Goal: Complete application form

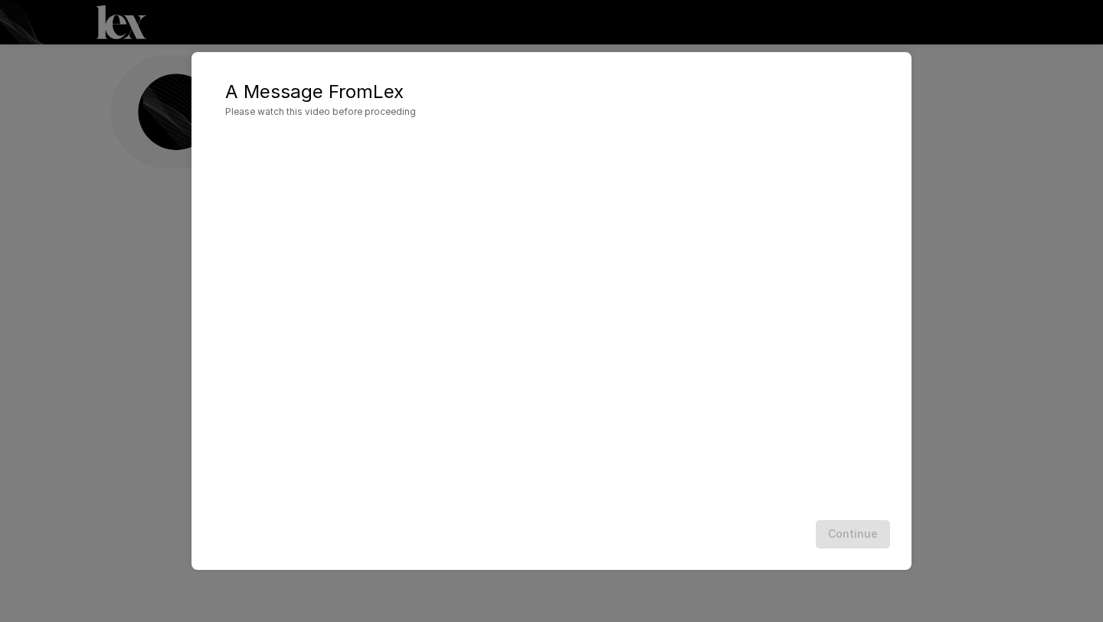
click at [938, 318] on div "A Message From [PERSON_NAME] Please watch this video before proceeding Continue" at bounding box center [551, 311] width 1103 height 622
click at [856, 539] on button "Continue" at bounding box center [853, 534] width 74 height 28
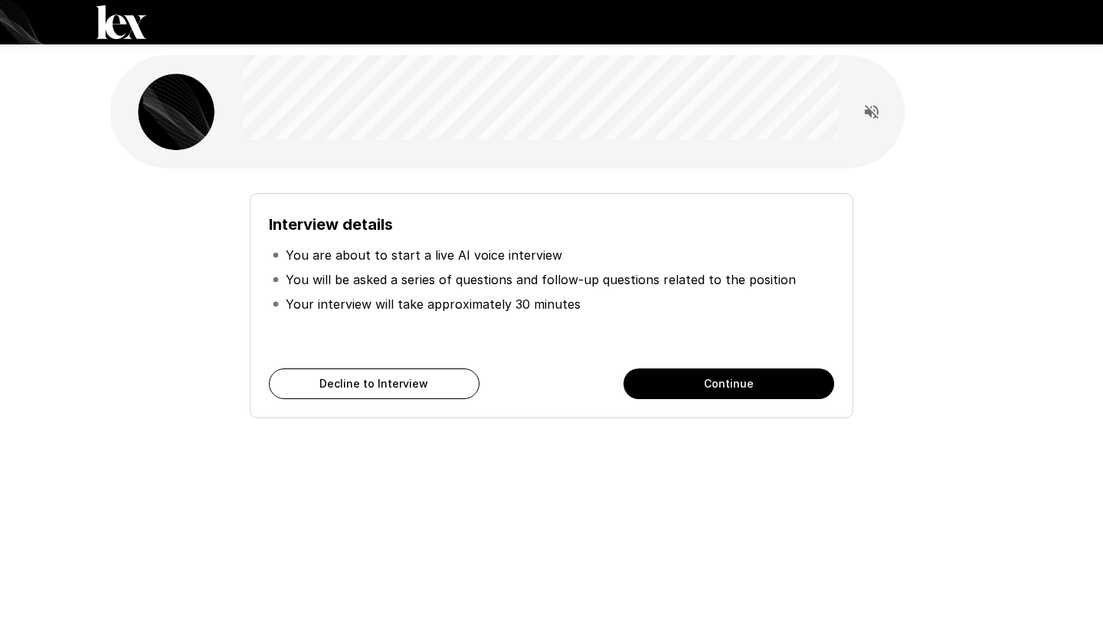
click at [786, 388] on button "Continue" at bounding box center [729, 384] width 211 height 31
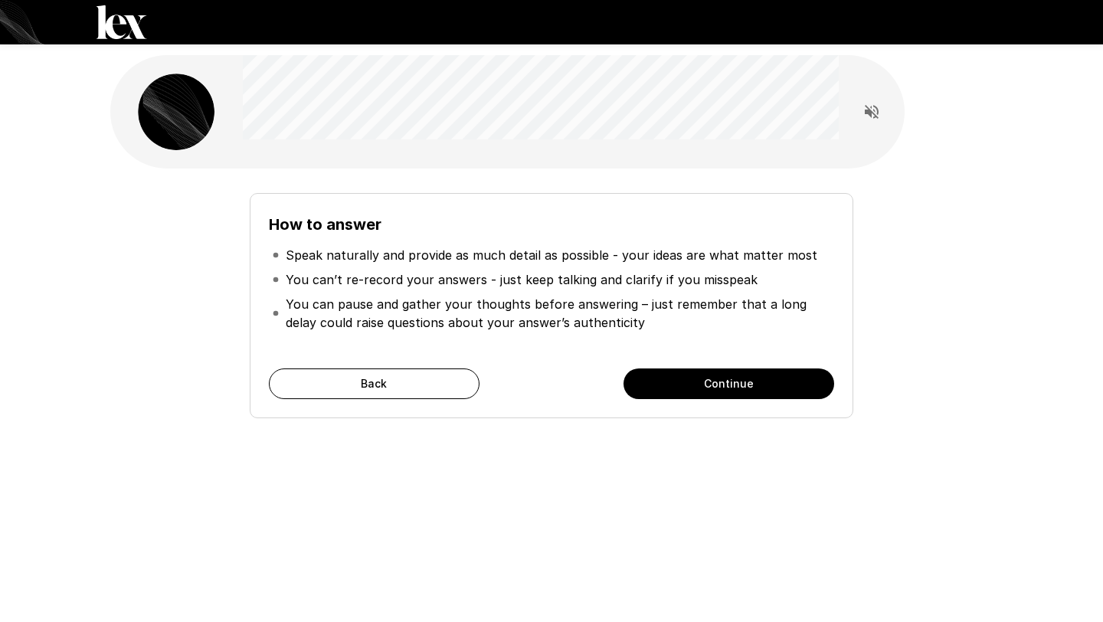
click at [786, 388] on button "Continue" at bounding box center [729, 384] width 211 height 31
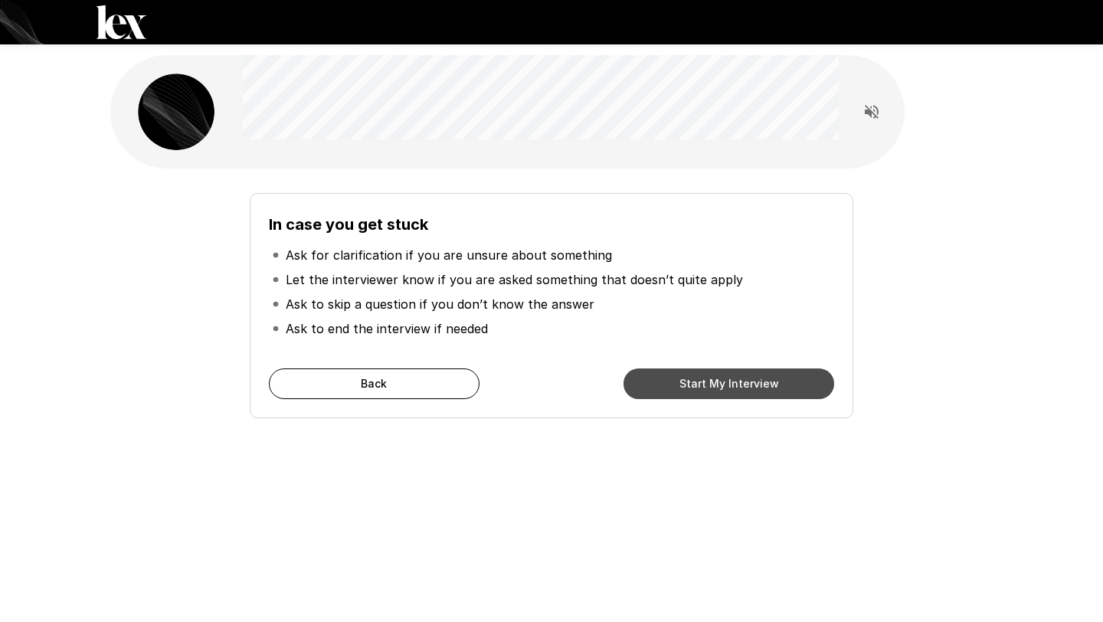
click at [786, 388] on button "Start My Interview" at bounding box center [729, 384] width 211 height 31
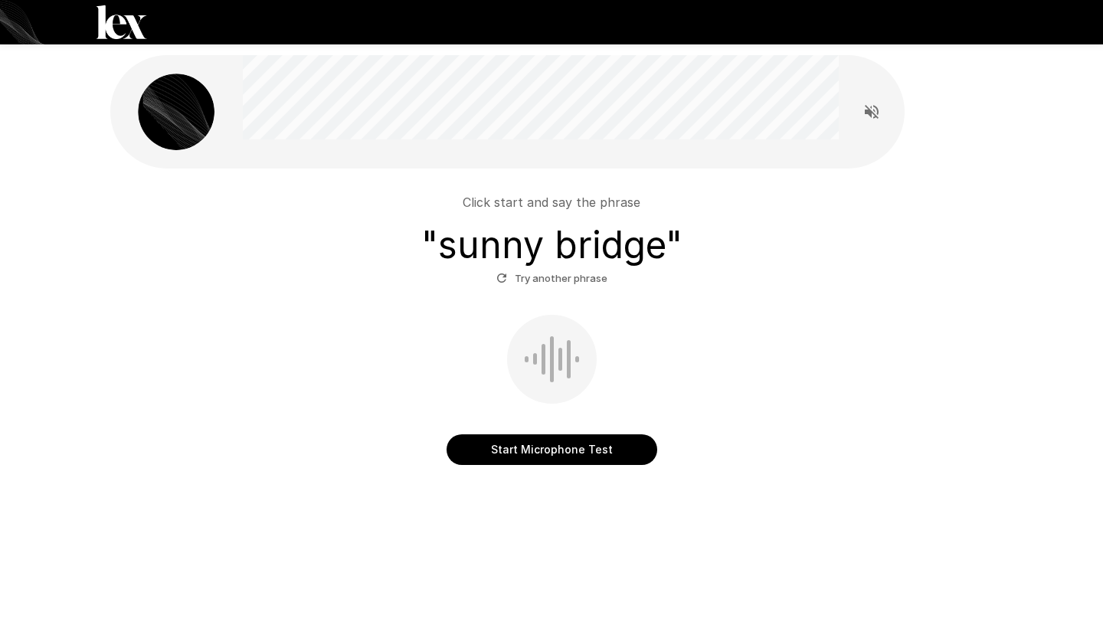
click at [519, 449] on button "Start Microphone Test" at bounding box center [552, 449] width 211 height 31
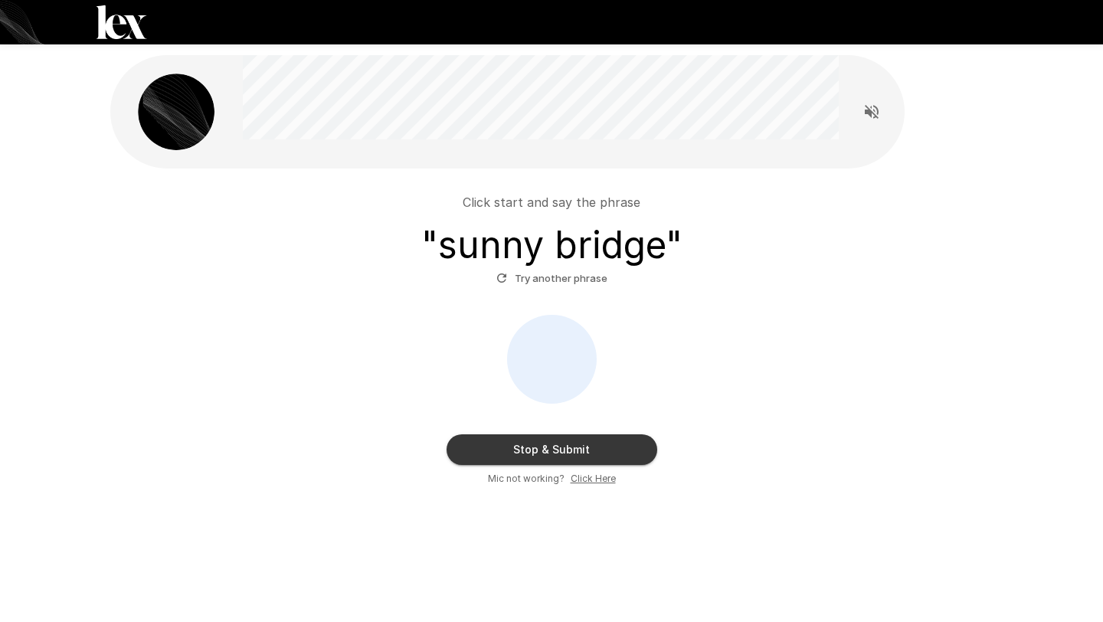
click at [519, 449] on button "Stop & Submit" at bounding box center [552, 449] width 211 height 31
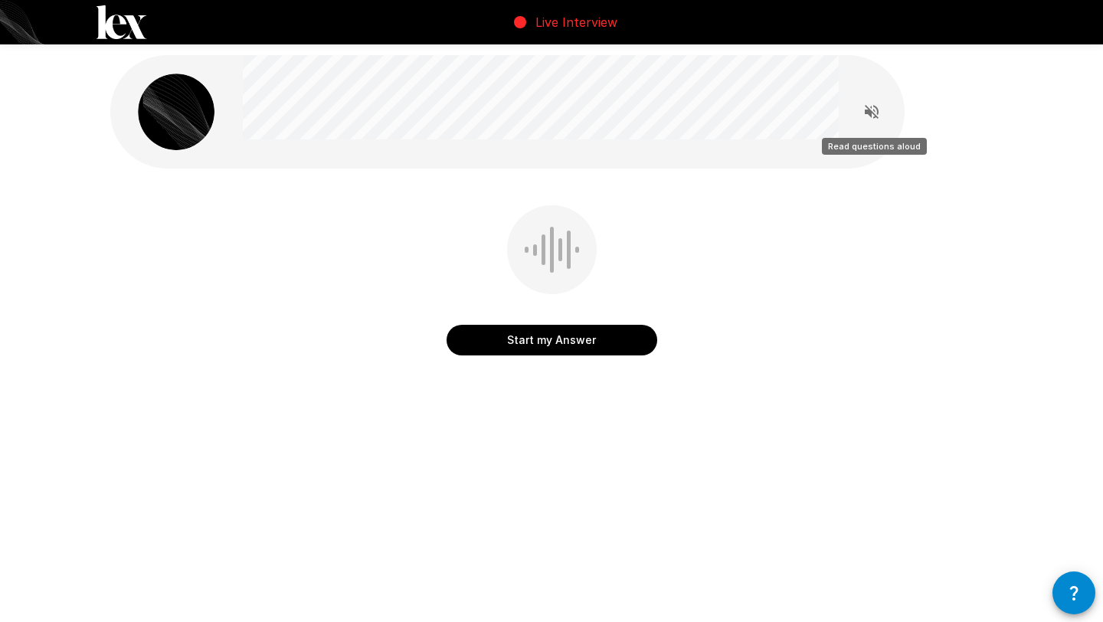
click at [861, 110] on button "Read questions aloud" at bounding box center [872, 112] width 31 height 31
click at [542, 352] on button "Start my Answer" at bounding box center [552, 340] width 211 height 31
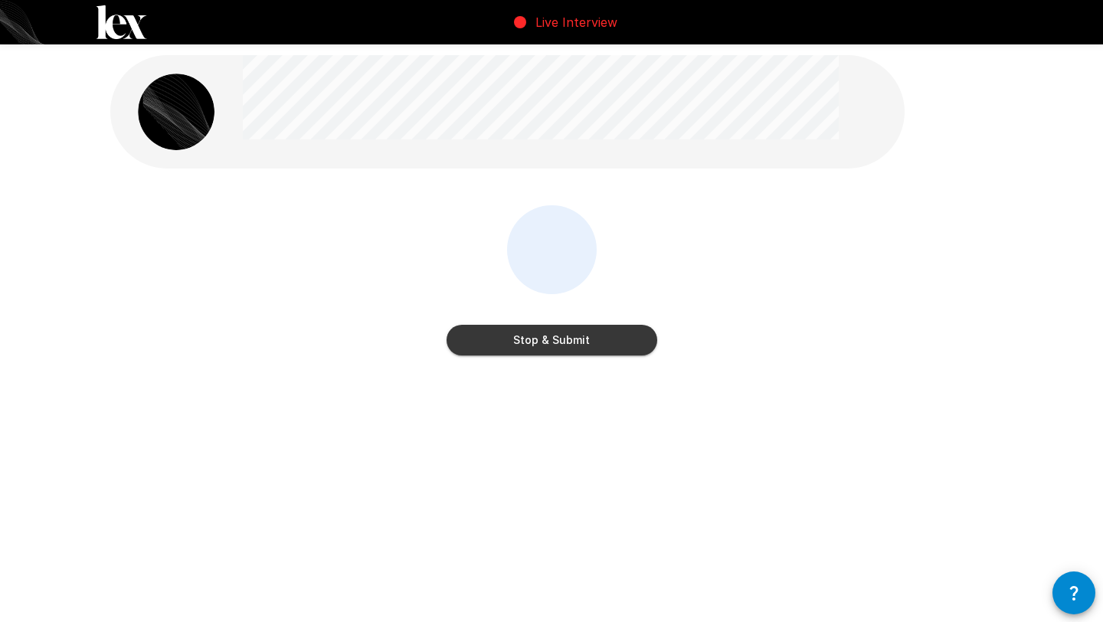
click at [542, 342] on button "Stop & Submit" at bounding box center [552, 340] width 211 height 31
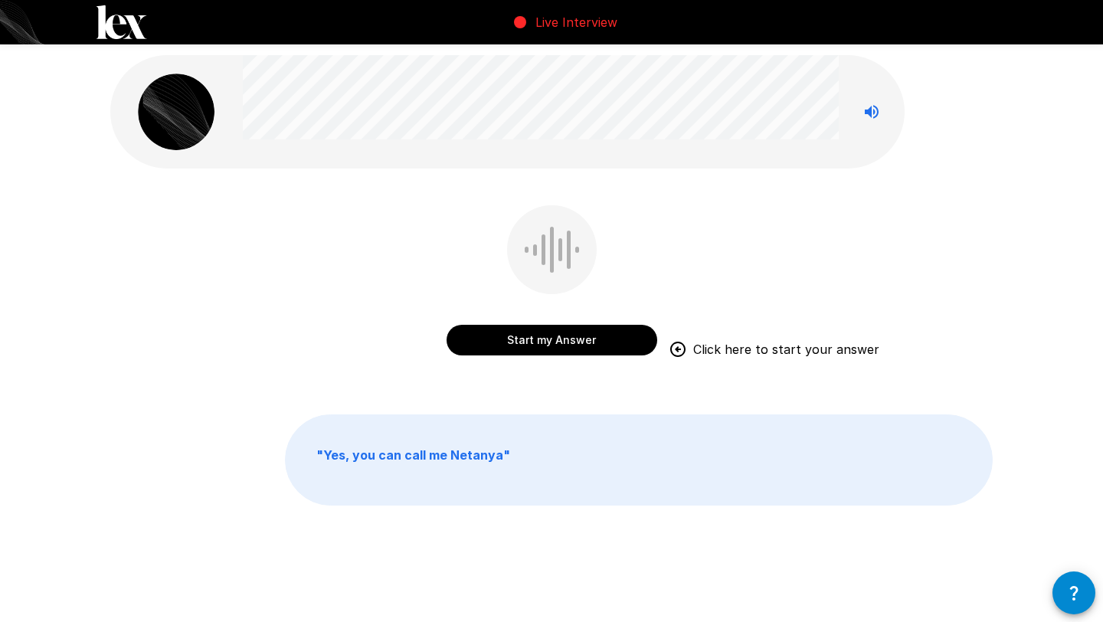
click at [512, 339] on button "Start my Answer" at bounding box center [552, 340] width 211 height 31
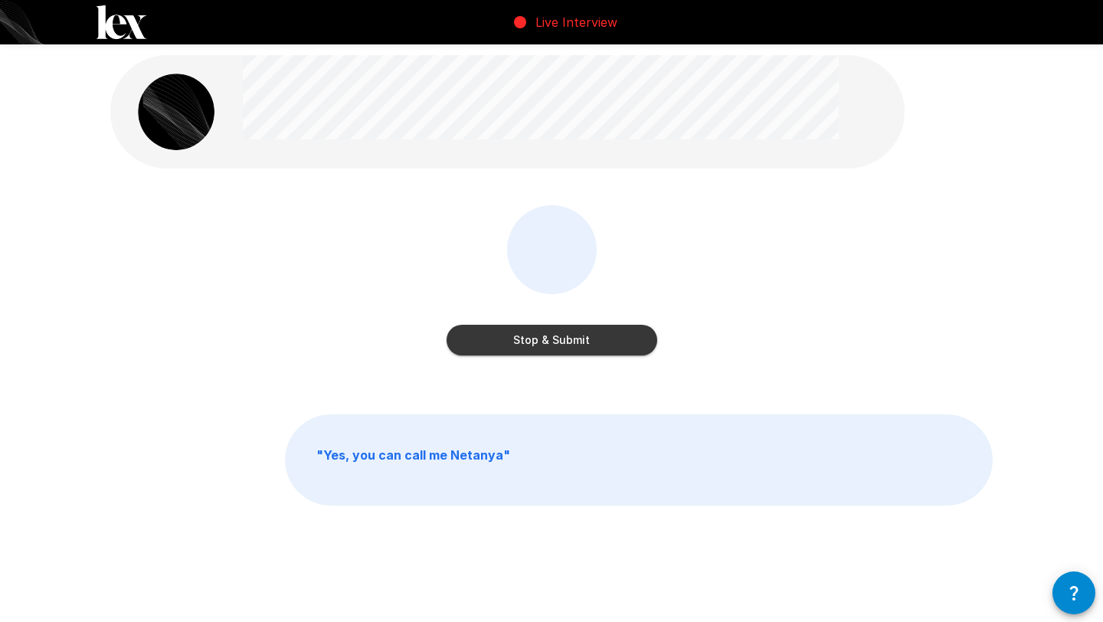
click at [529, 338] on button "Stop & Submit" at bounding box center [552, 340] width 211 height 31
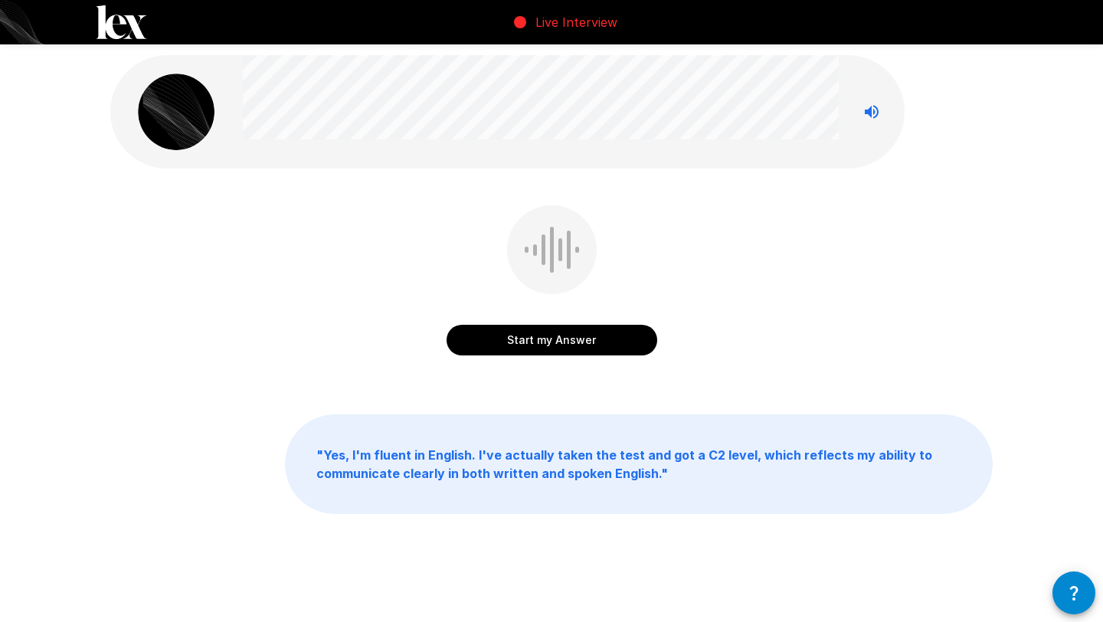
click at [529, 336] on button "Start my Answer" at bounding box center [552, 340] width 211 height 31
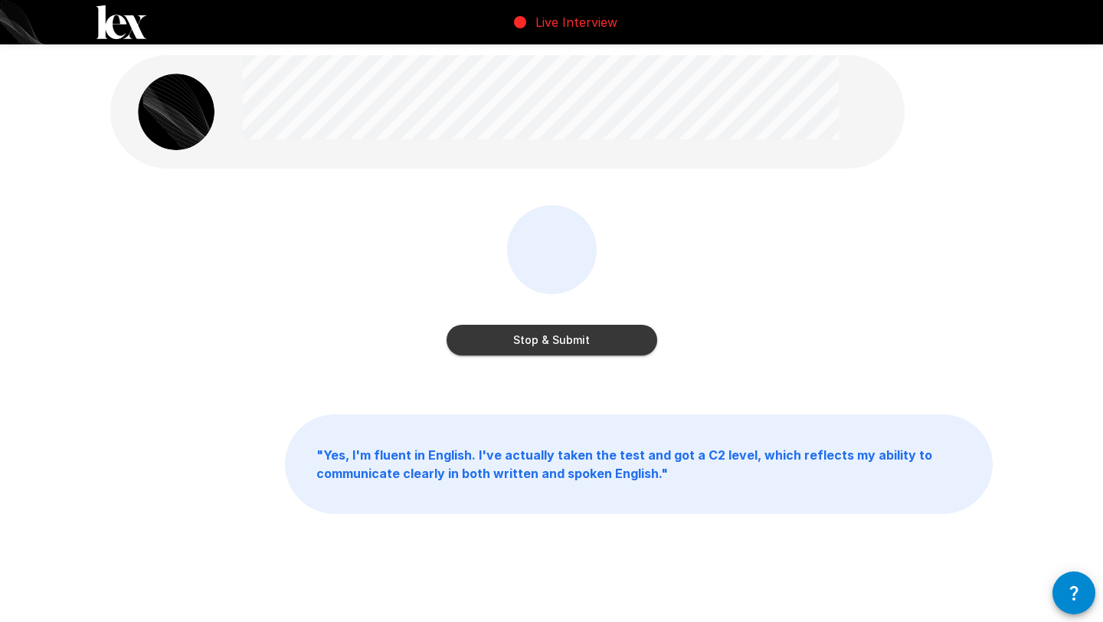
click at [500, 359] on div "Stop & Submit" at bounding box center [552, 283] width 211 height 156
click at [497, 343] on button "Stop & Submit" at bounding box center [552, 340] width 211 height 31
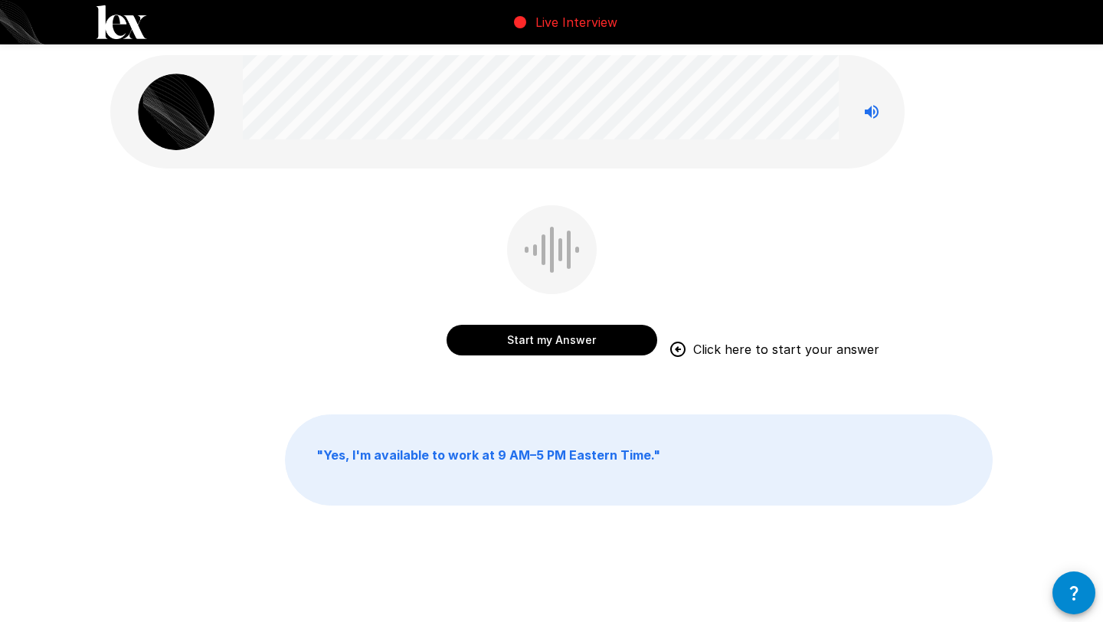
click at [493, 320] on div "Start my Answer Click here to start your answer" at bounding box center [552, 324] width 211 height 61
click at [497, 338] on button "Start my Answer" at bounding box center [552, 340] width 211 height 31
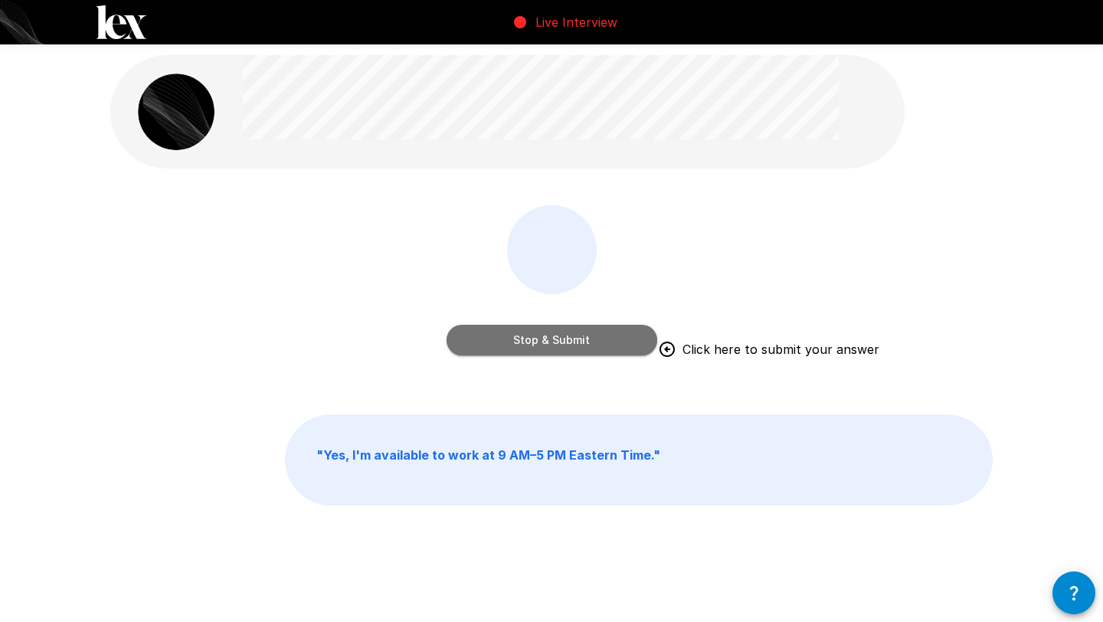
click at [509, 340] on button "Stop & Submit" at bounding box center [552, 340] width 211 height 31
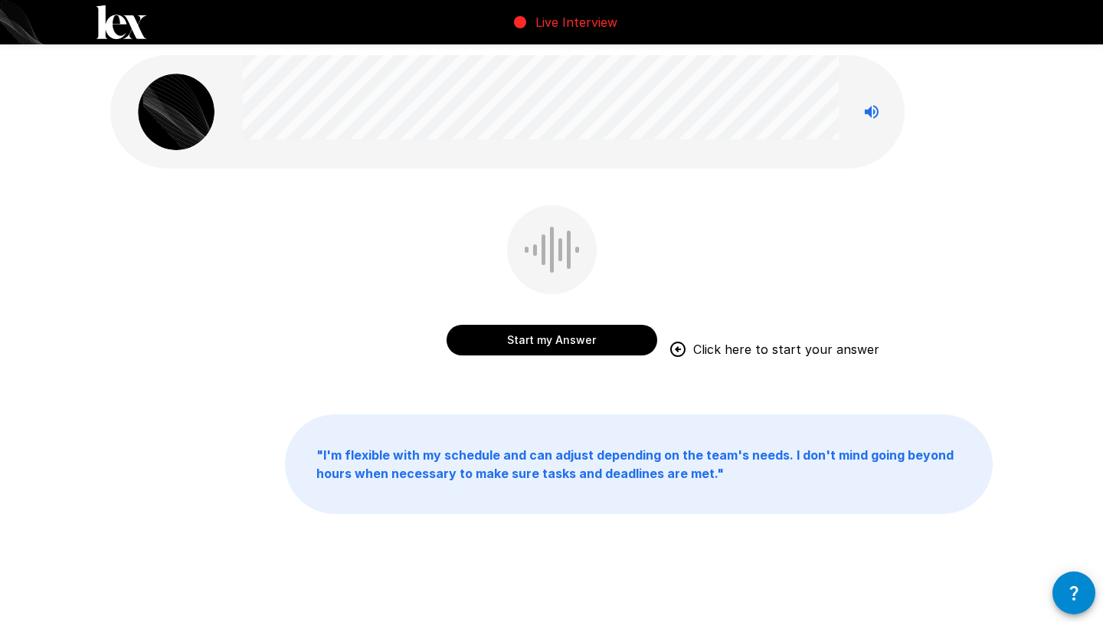
click at [543, 342] on button "Start my Answer" at bounding box center [552, 340] width 211 height 31
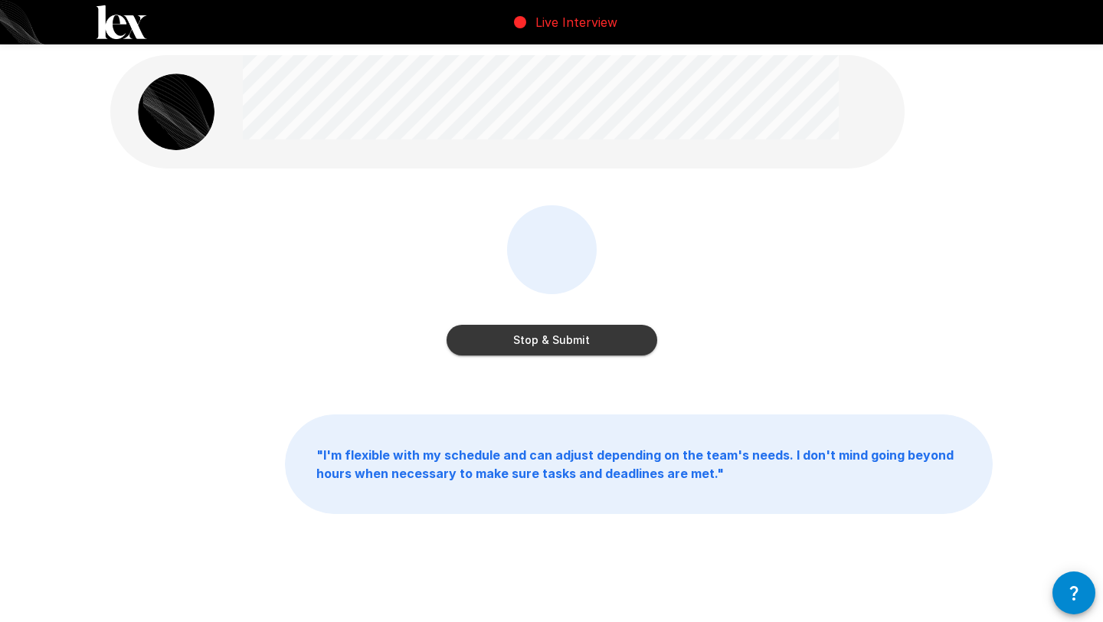
click at [544, 342] on button "Stop & Submit" at bounding box center [552, 340] width 211 height 31
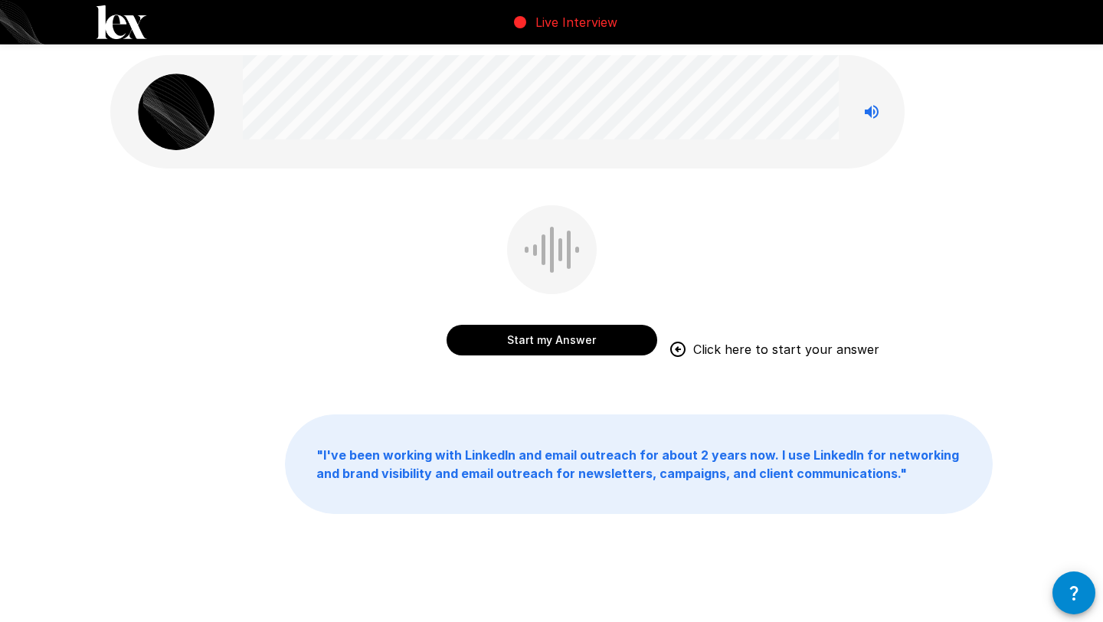
click at [519, 333] on button "Start my Answer" at bounding box center [552, 340] width 211 height 31
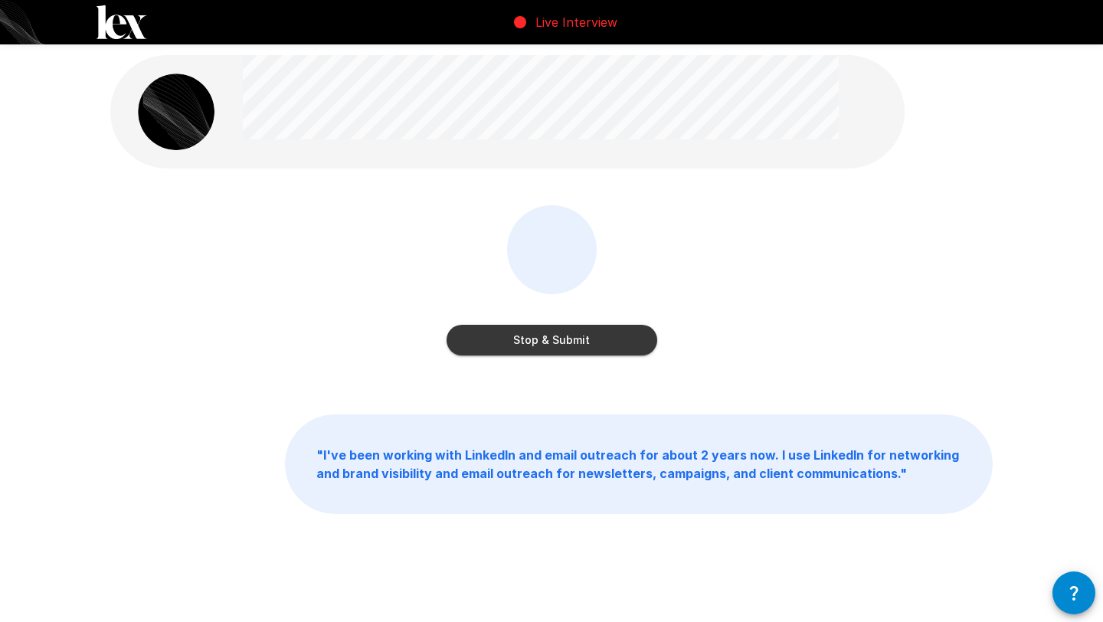
click at [519, 333] on button "Stop & Submit" at bounding box center [552, 340] width 211 height 31
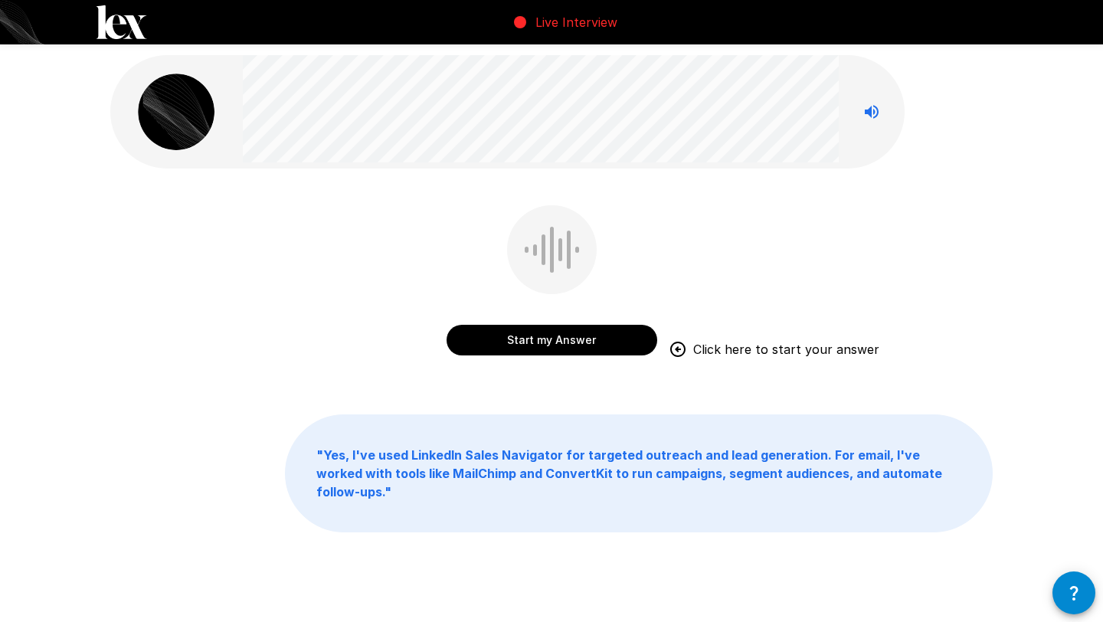
click at [519, 340] on button "Start my Answer" at bounding box center [552, 340] width 211 height 31
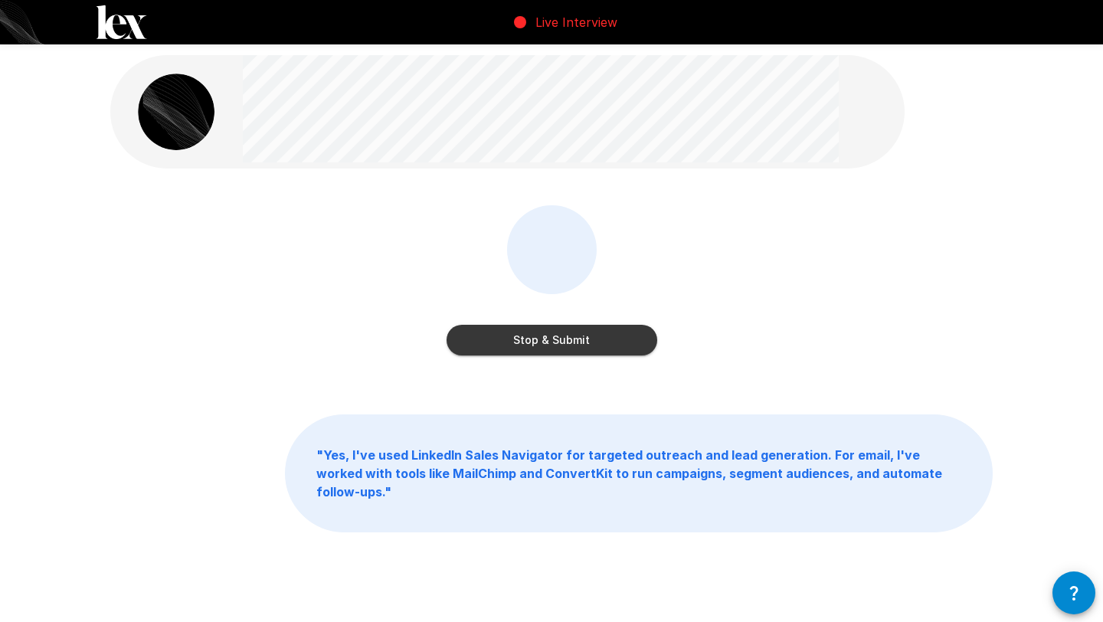
click at [519, 340] on button "Stop & Submit" at bounding box center [552, 340] width 211 height 31
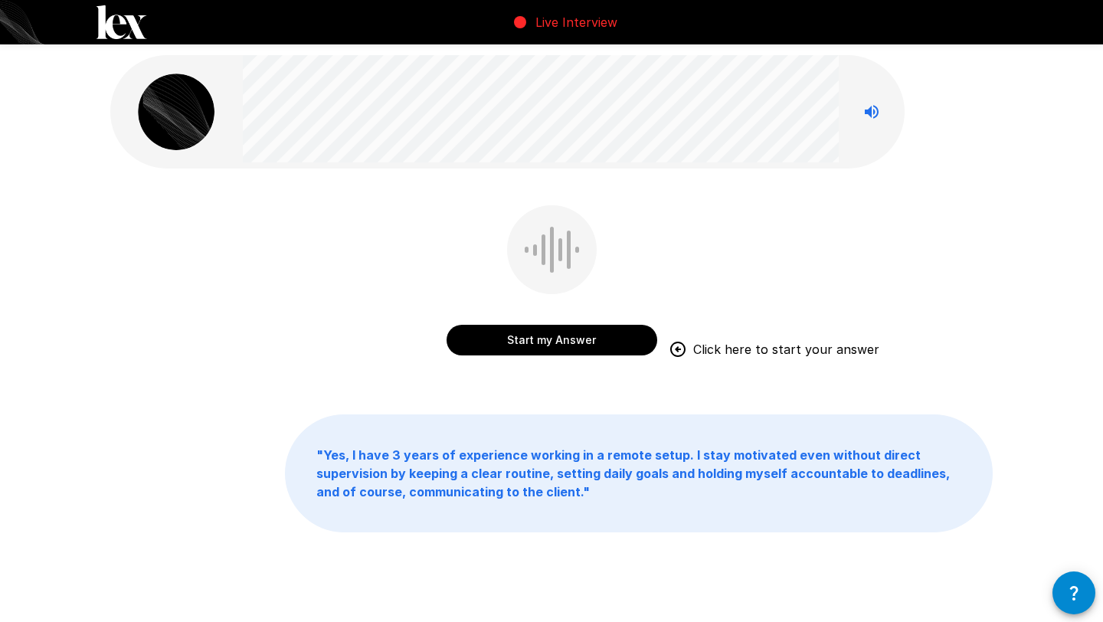
click at [597, 338] on button "Start my Answer" at bounding box center [552, 340] width 211 height 31
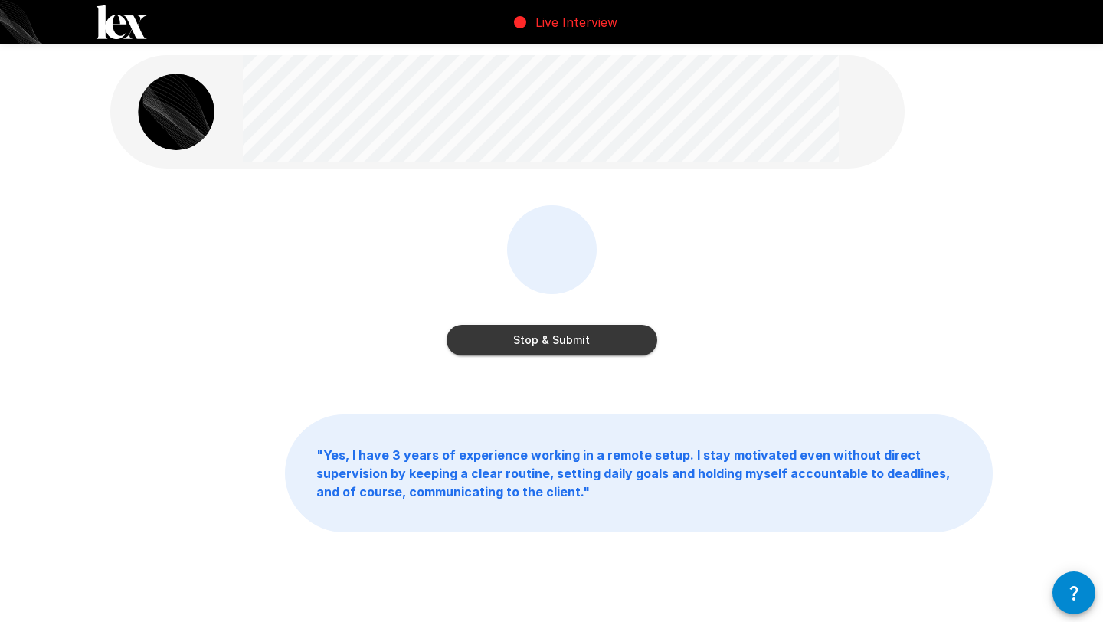
click at [588, 349] on button "Stop & Submit" at bounding box center [552, 340] width 211 height 31
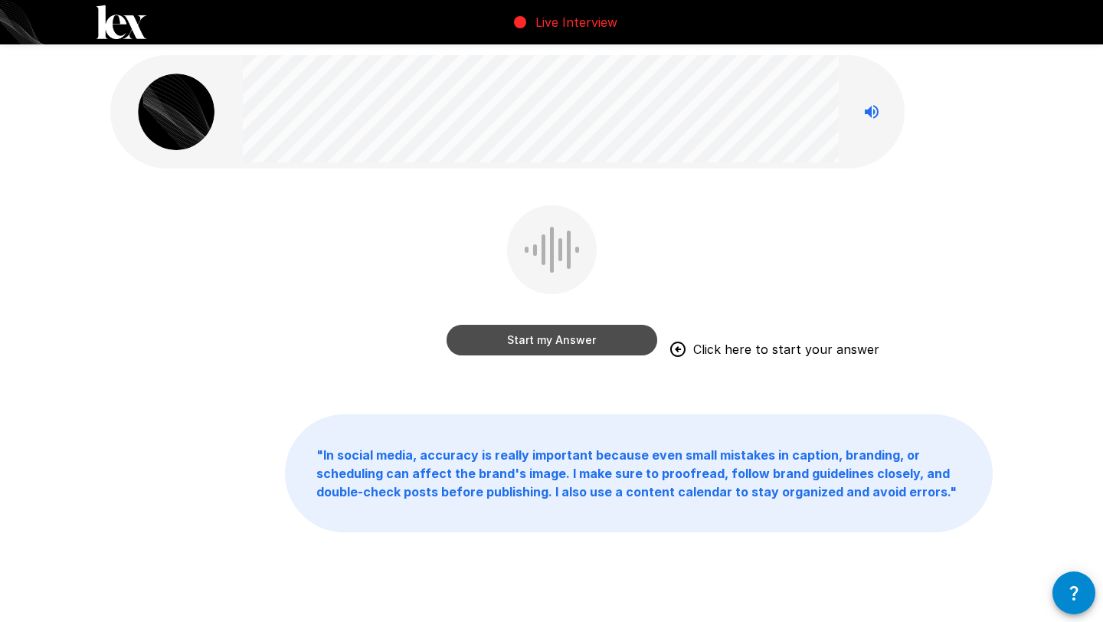
click at [549, 349] on button "Start my Answer" at bounding box center [552, 340] width 211 height 31
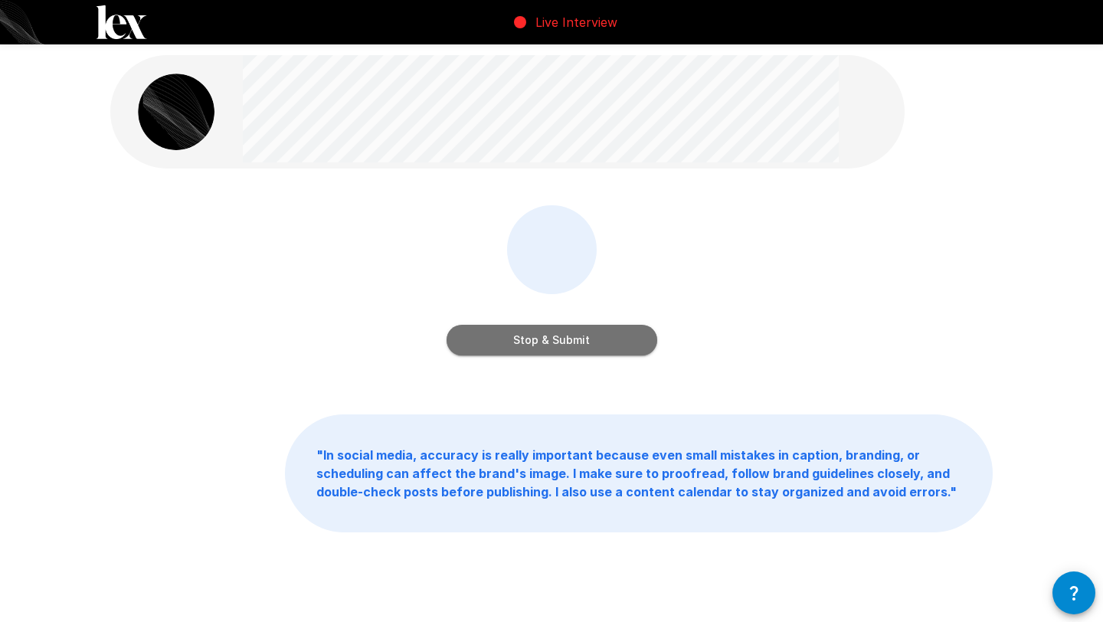
click at [549, 349] on button "Stop & Submit" at bounding box center [552, 340] width 211 height 31
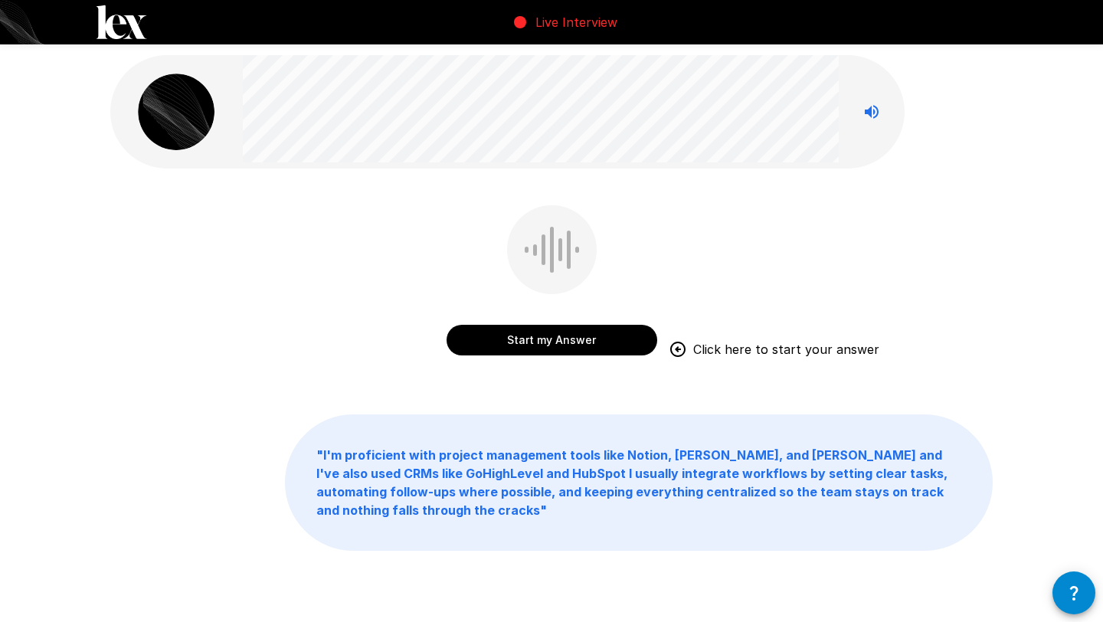
click at [542, 341] on button "Start my Answer" at bounding box center [552, 340] width 211 height 31
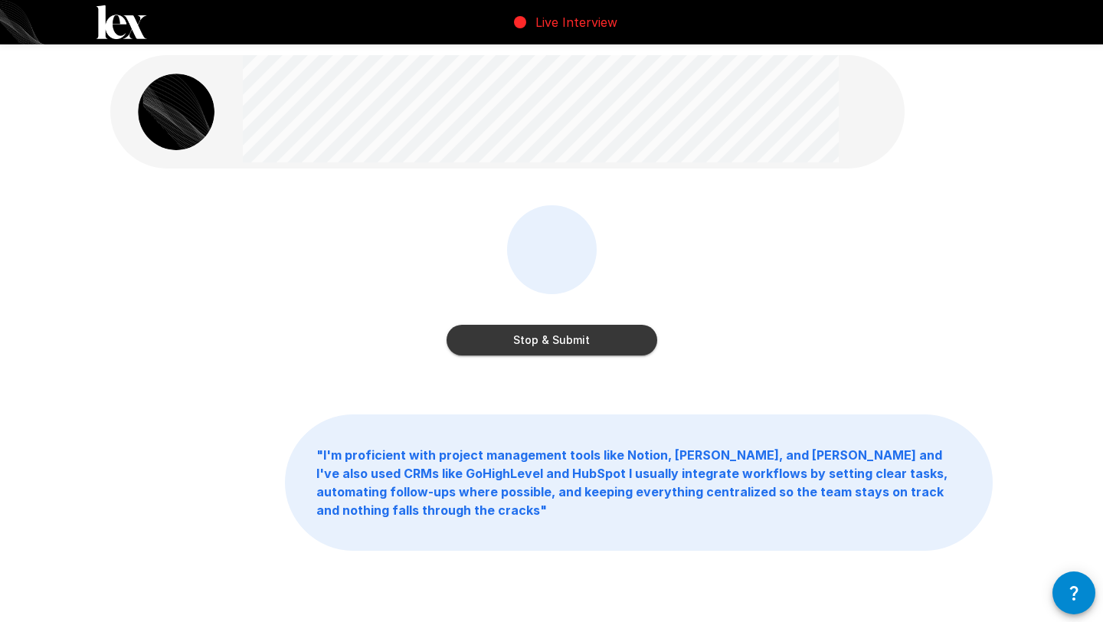
click at [542, 341] on button "Stop & Submit" at bounding box center [552, 340] width 211 height 31
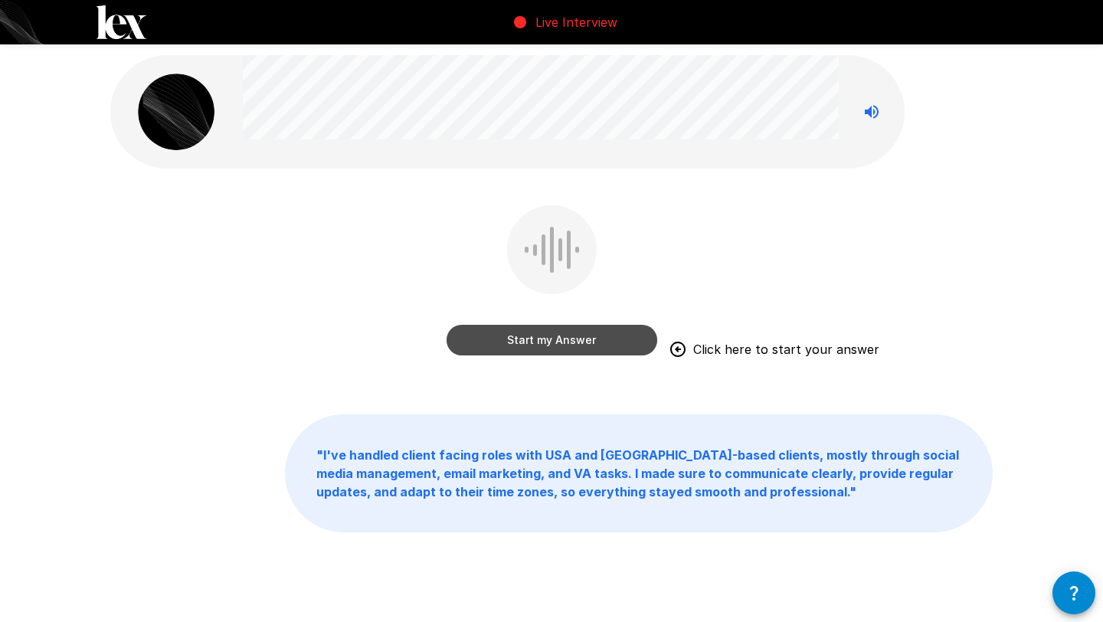
click at [576, 336] on button "Start my Answer" at bounding box center [552, 340] width 211 height 31
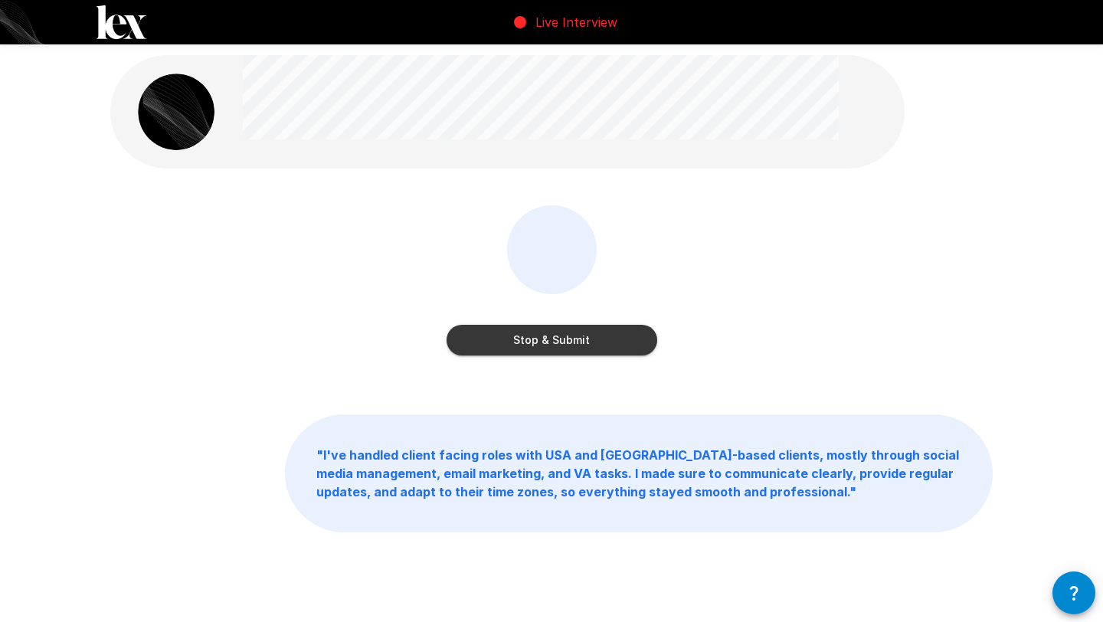
click at [576, 336] on button "Stop & Submit" at bounding box center [552, 340] width 211 height 31
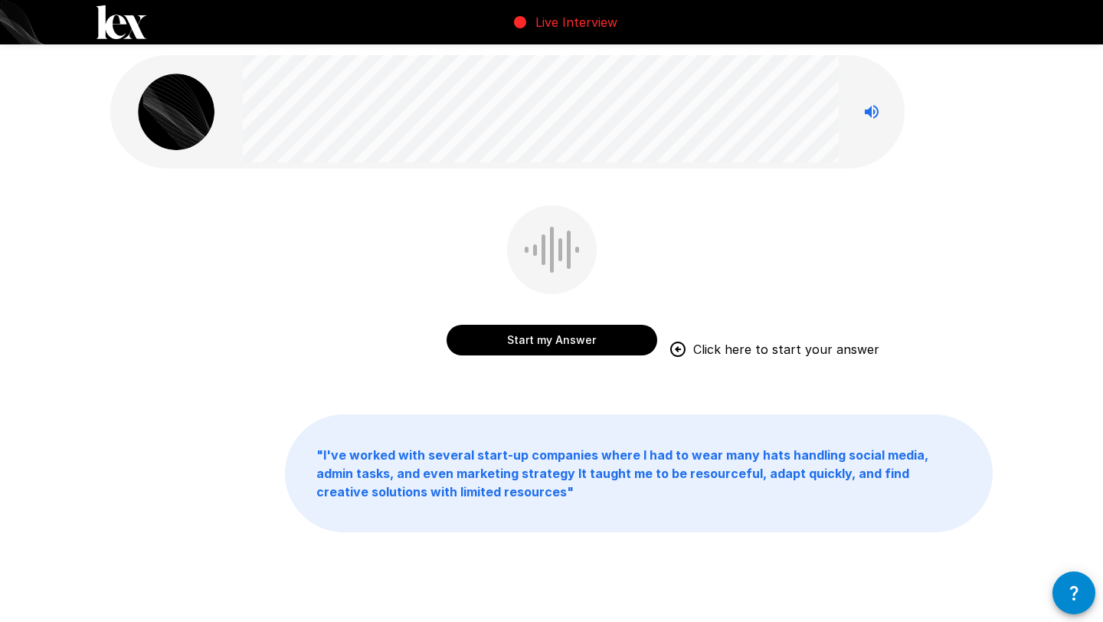
click at [460, 338] on button "Start my Answer" at bounding box center [552, 340] width 211 height 31
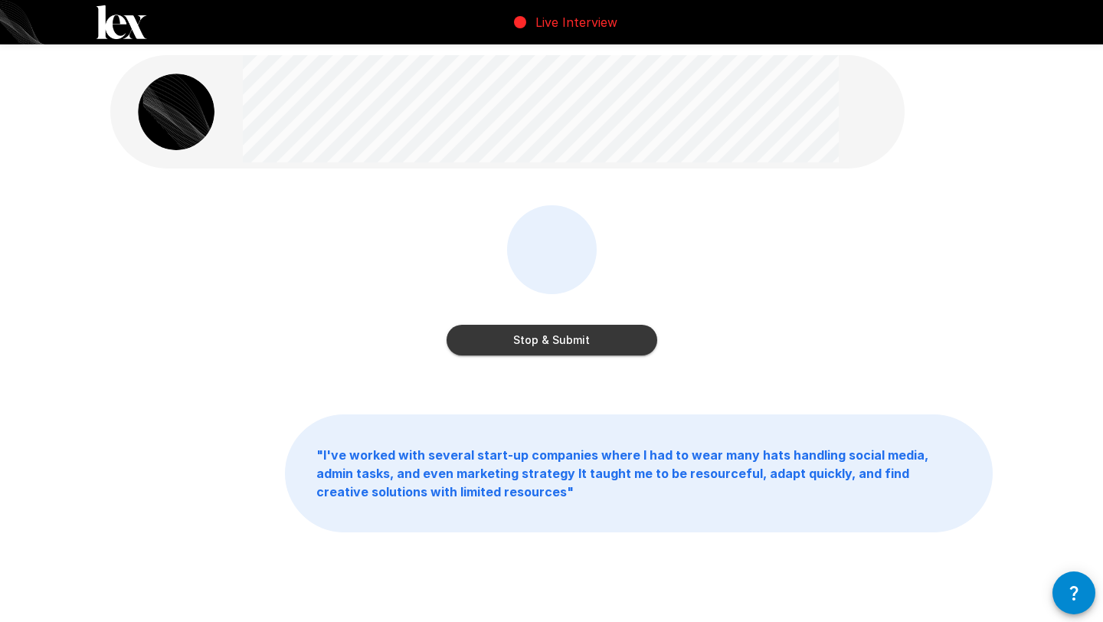
click at [470, 343] on button "Stop & Submit" at bounding box center [552, 340] width 211 height 31
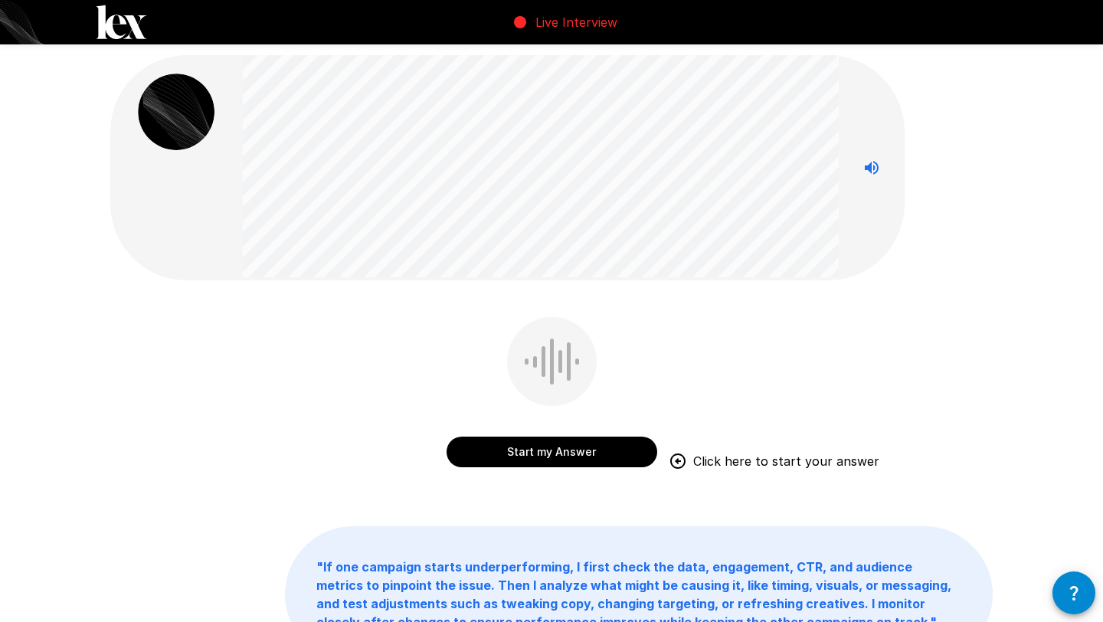
click at [493, 454] on button "Start my Answer" at bounding box center [552, 452] width 211 height 31
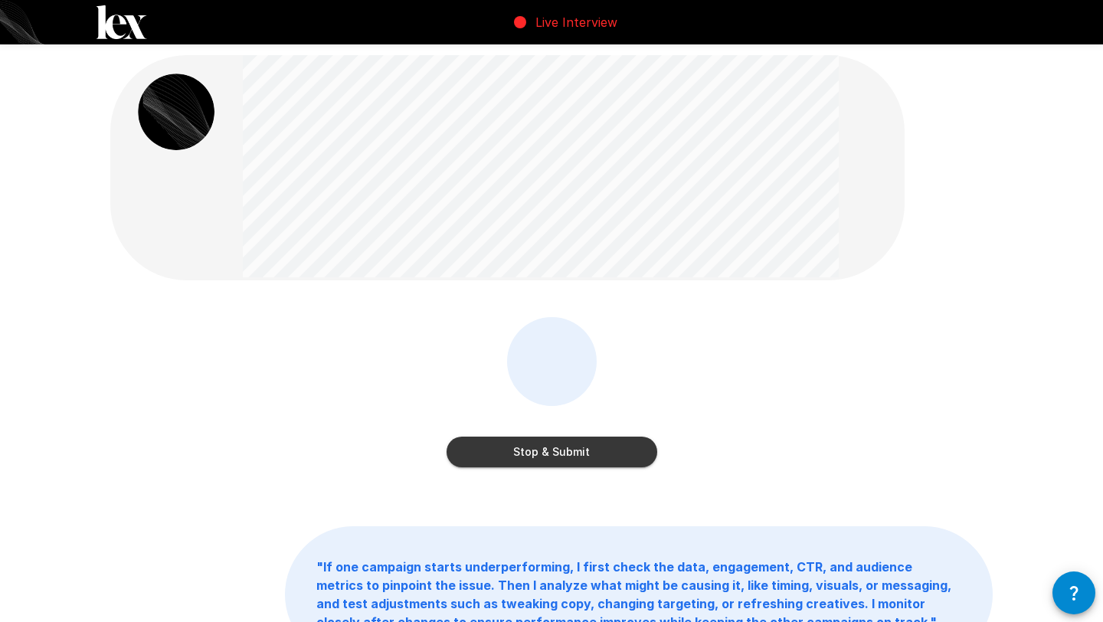
click at [493, 454] on button "Stop & Submit" at bounding box center [552, 452] width 211 height 31
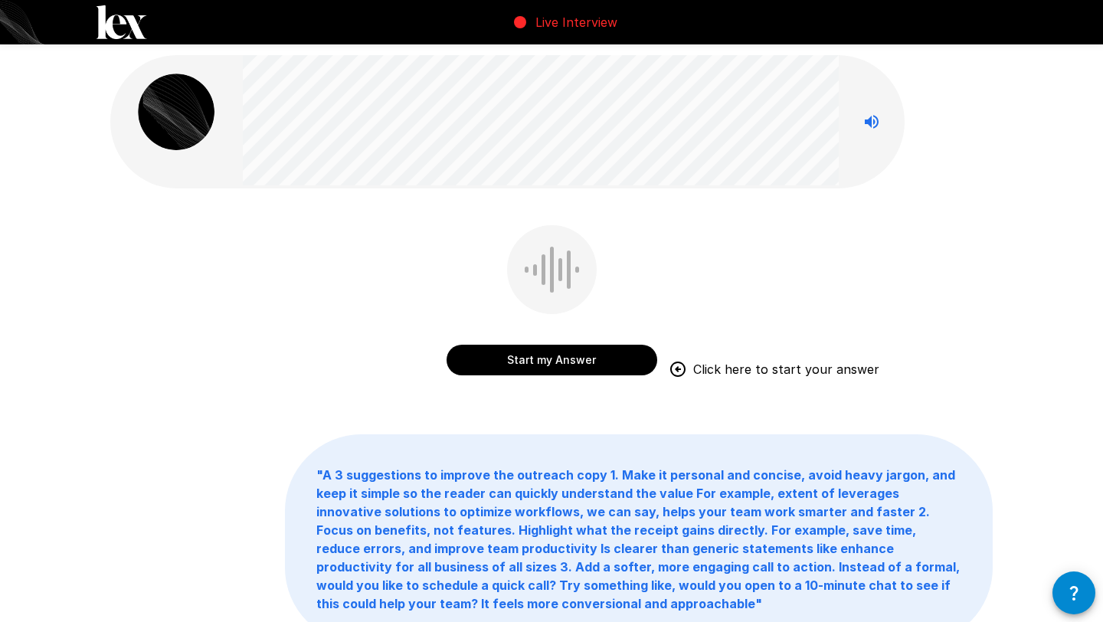
click at [495, 353] on button "Start my Answer" at bounding box center [552, 360] width 211 height 31
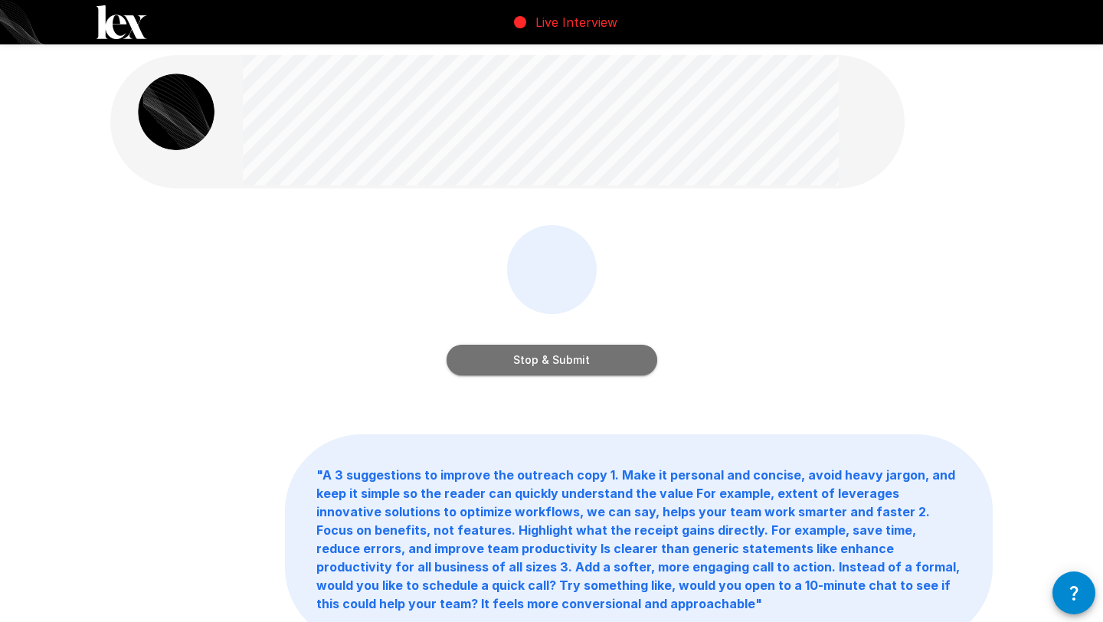
click at [495, 353] on button "Stop & Submit" at bounding box center [552, 360] width 211 height 31
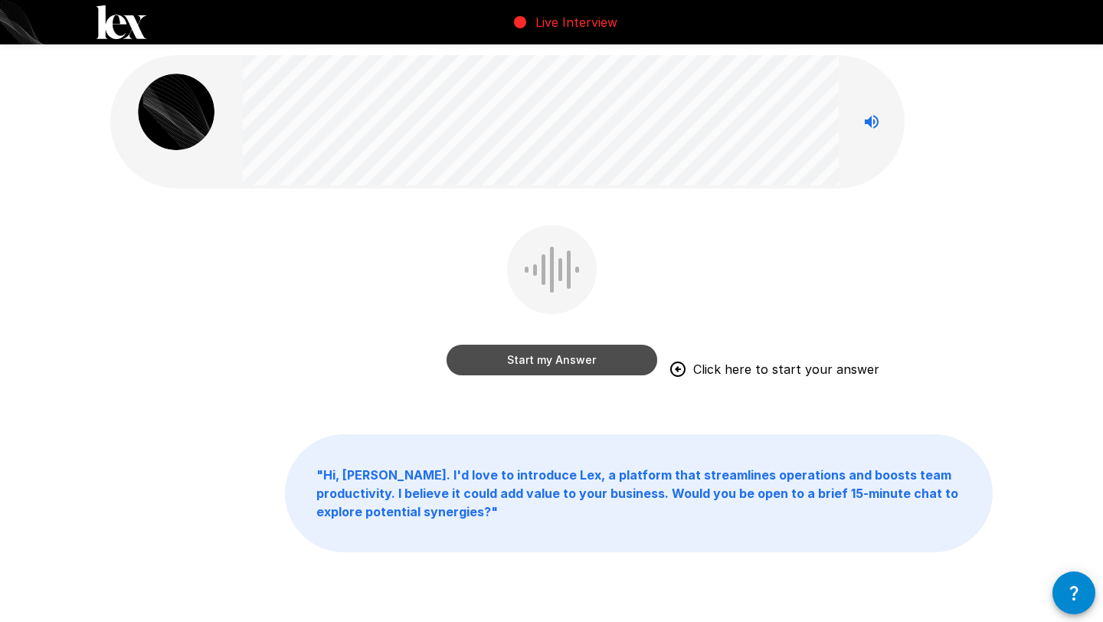
click at [526, 362] on button "Start my Answer" at bounding box center [552, 360] width 211 height 31
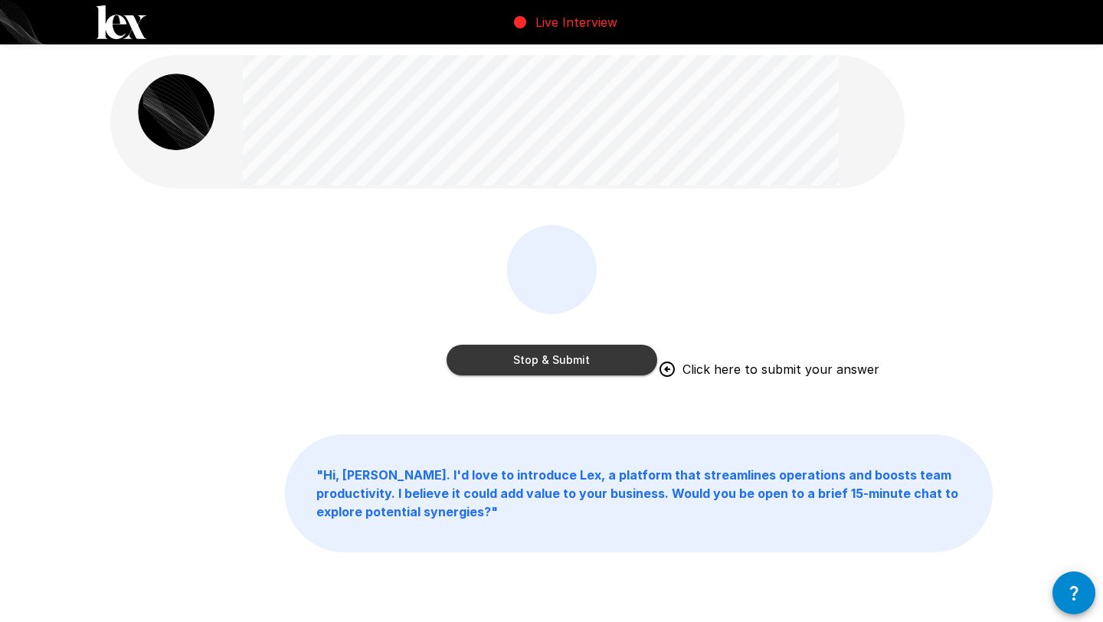
click at [549, 352] on button "Stop & Submit" at bounding box center [552, 360] width 211 height 31
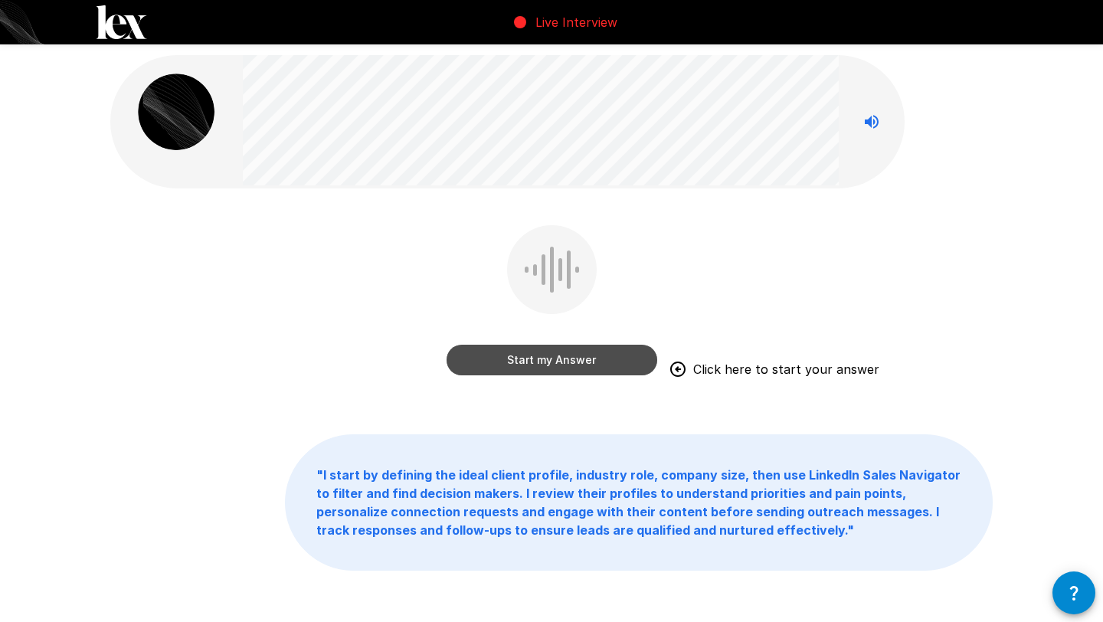
click at [598, 370] on button "Start my Answer" at bounding box center [552, 360] width 211 height 31
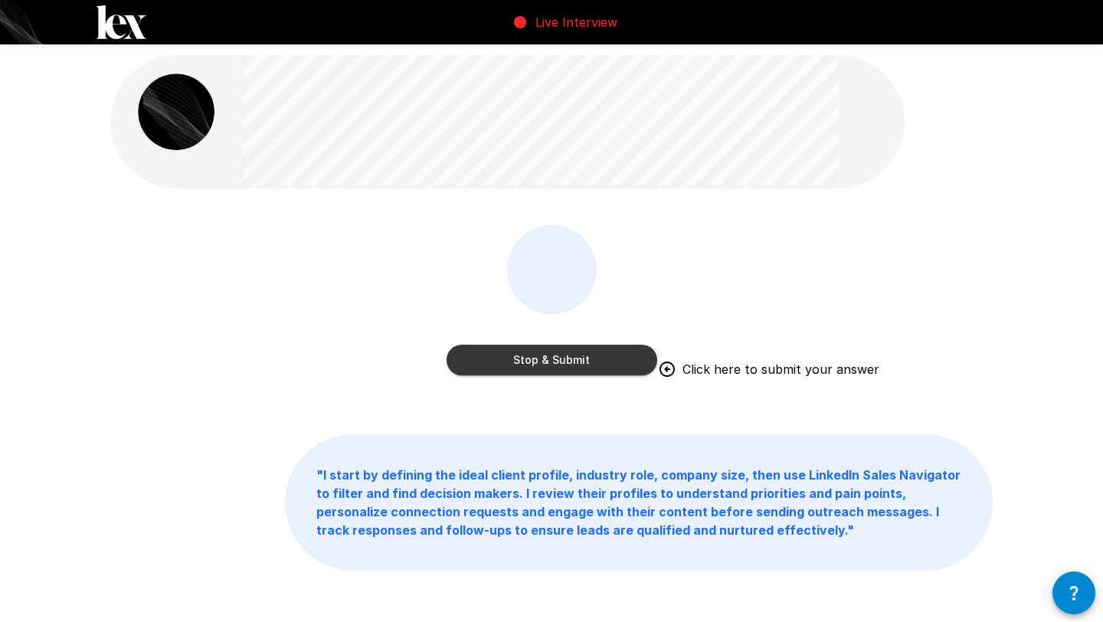
click at [596, 368] on button "Stop & Submit" at bounding box center [552, 360] width 211 height 31
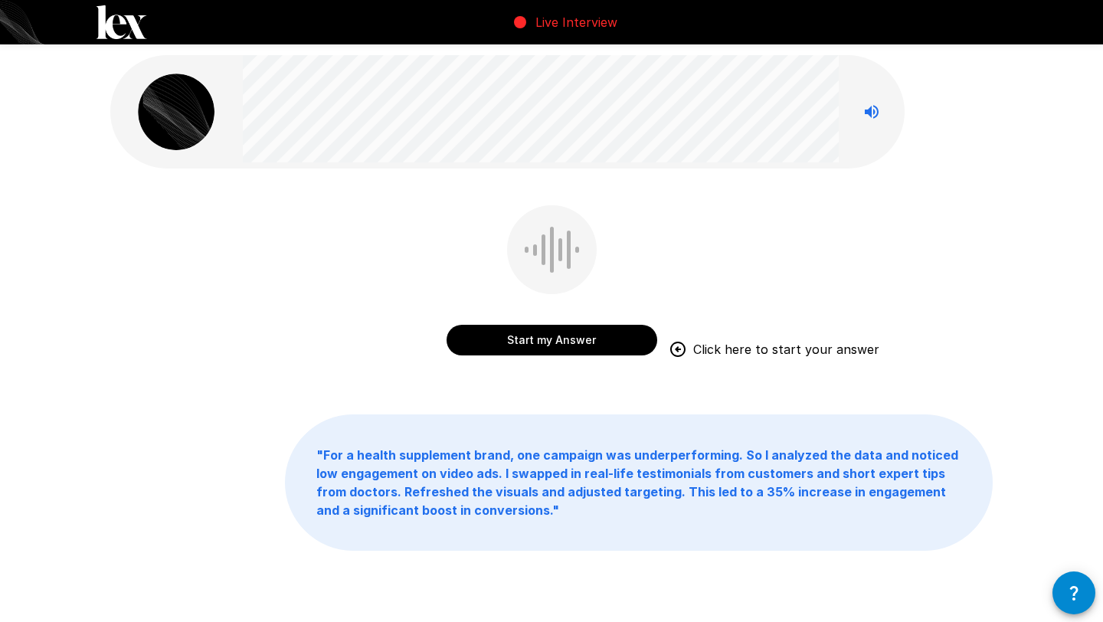
click at [570, 359] on div "Start my Answer Click here to start your answer" at bounding box center [552, 283] width 211 height 156
click at [567, 339] on button "Start my Answer" at bounding box center [552, 340] width 211 height 31
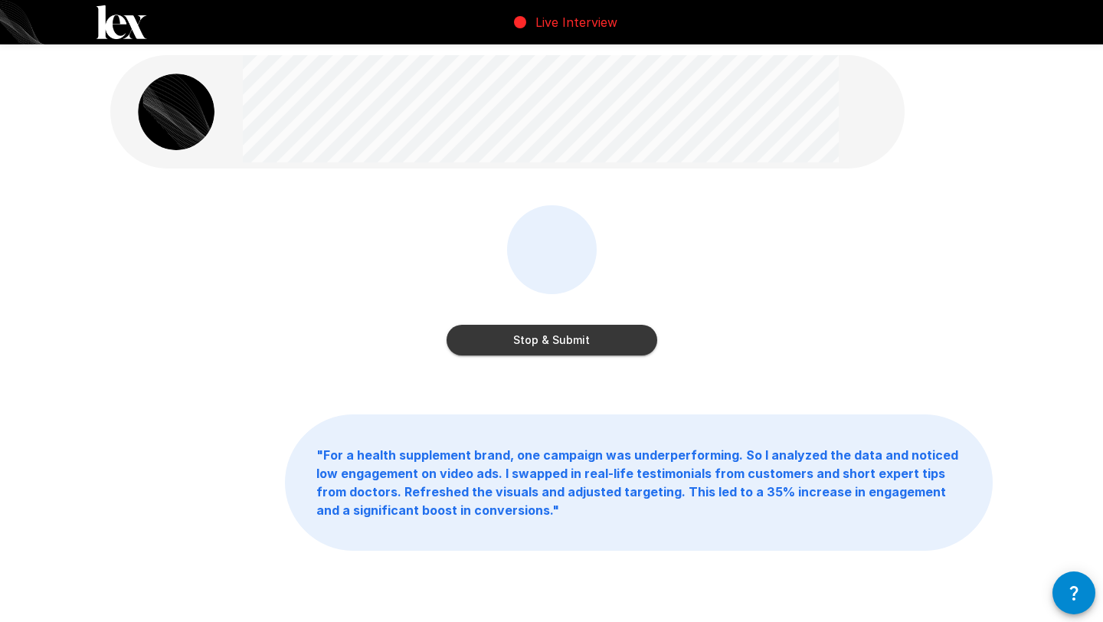
click at [567, 339] on button "Stop & Submit" at bounding box center [552, 340] width 211 height 31
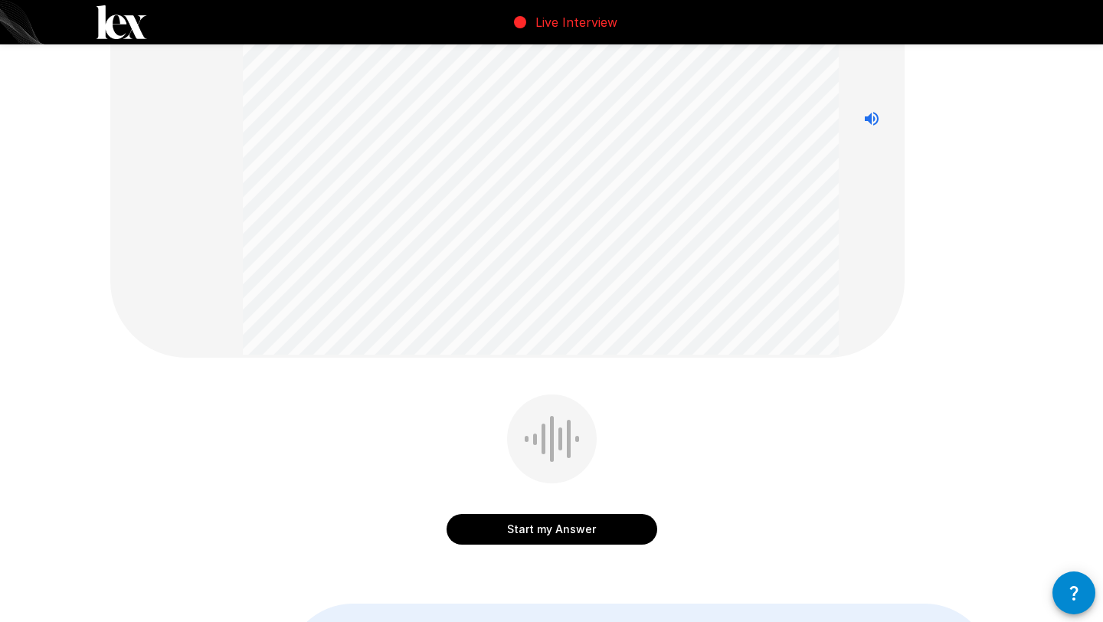
scroll to position [179, 0]
click at [525, 515] on button "Start my Answer" at bounding box center [552, 526] width 211 height 31
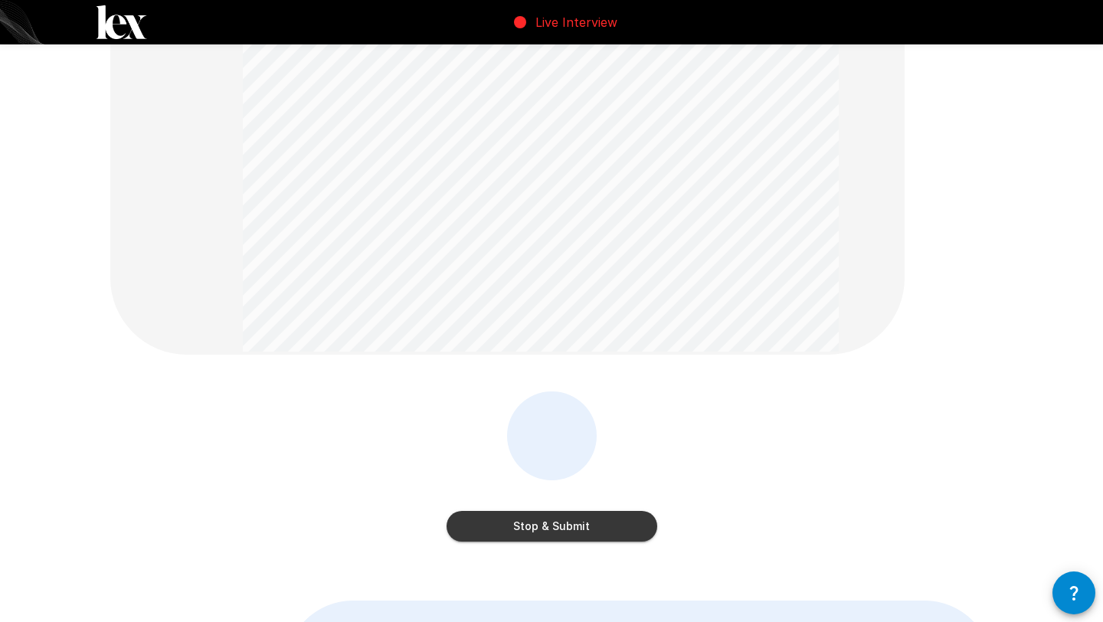
click at [526, 522] on button "Stop & Submit" at bounding box center [552, 526] width 211 height 31
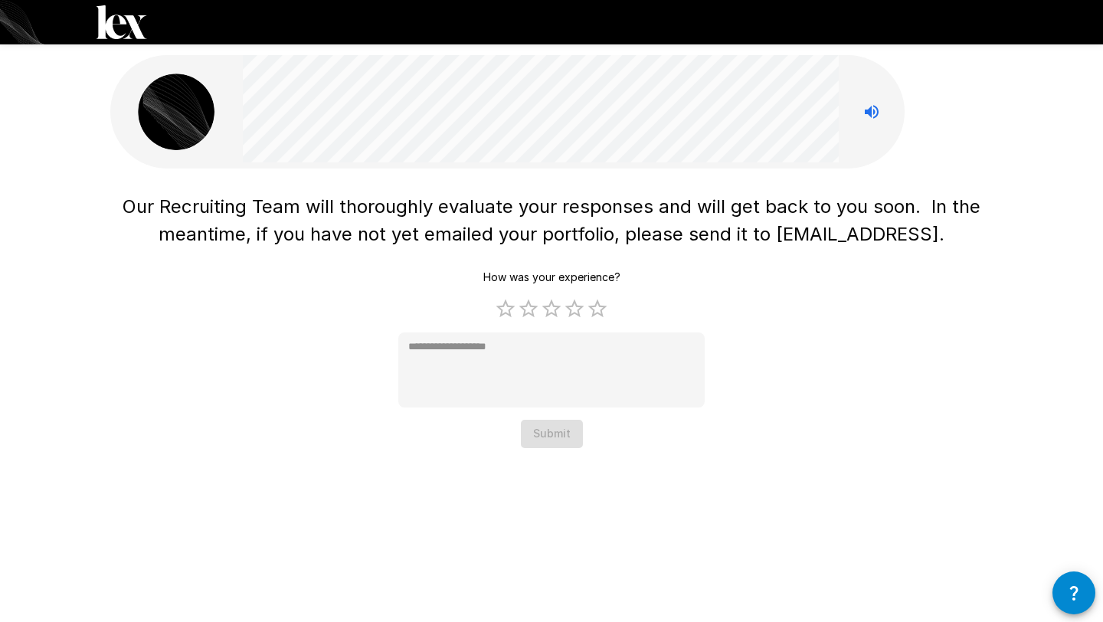
scroll to position [0, 0]
click at [552, 433] on div "How was your experience? 1 Star 2 Stars 3 Stars 4 Stars 5 Stars Empty * Submit" at bounding box center [551, 356] width 306 height 185
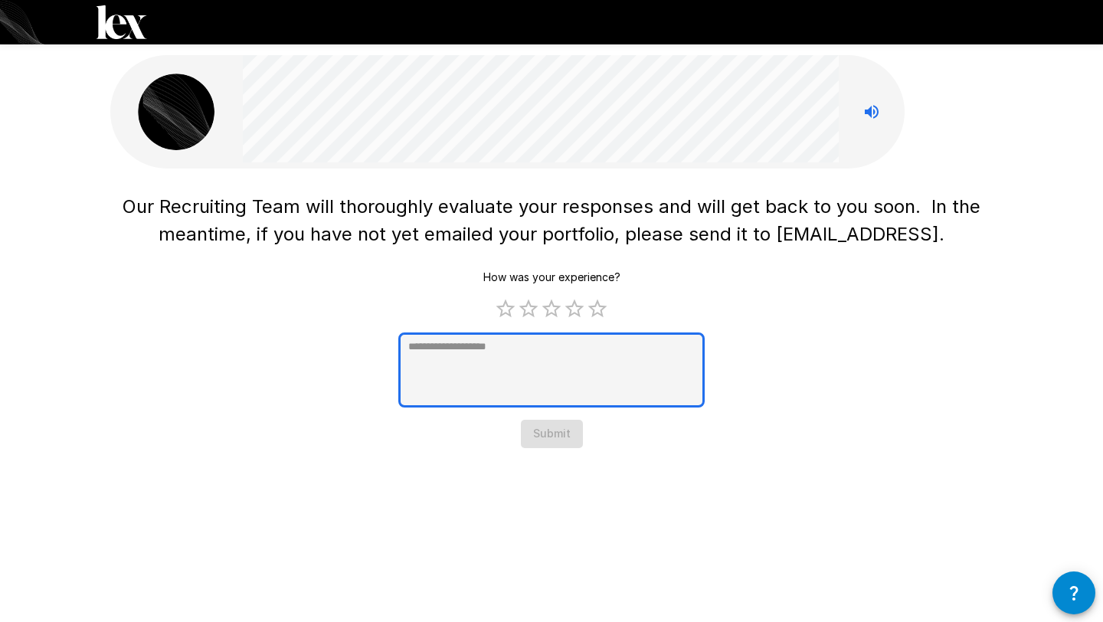
type textarea "*"
click at [526, 353] on textarea at bounding box center [551, 370] width 306 height 75
type textarea "*"
type textarea "**"
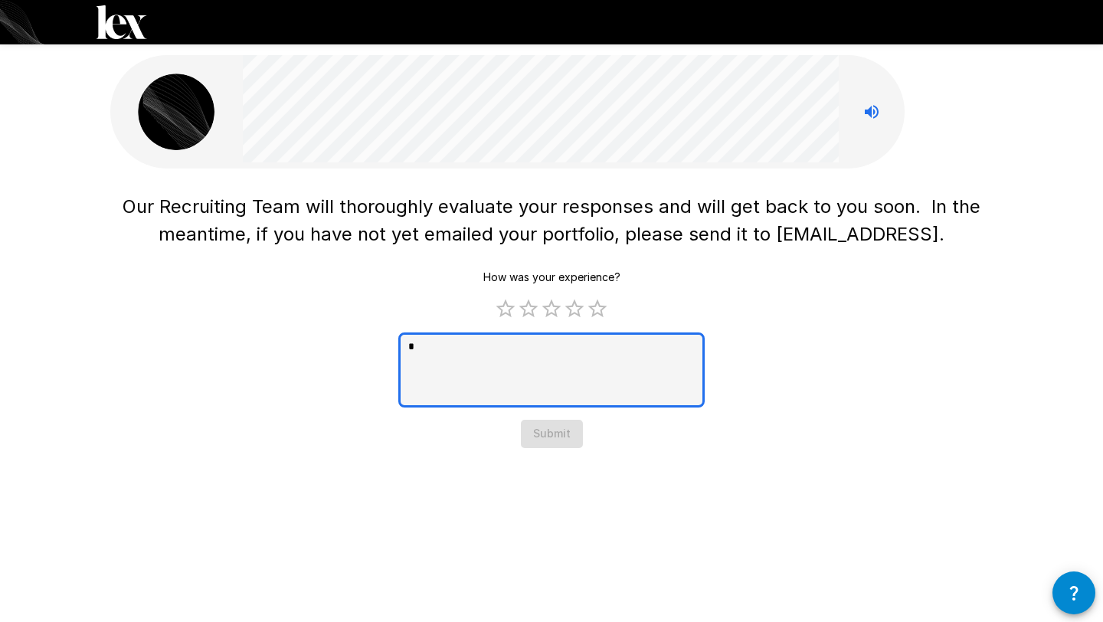
type textarea "*"
type textarea "***"
type textarea "*"
type textarea "****"
type textarea "*"
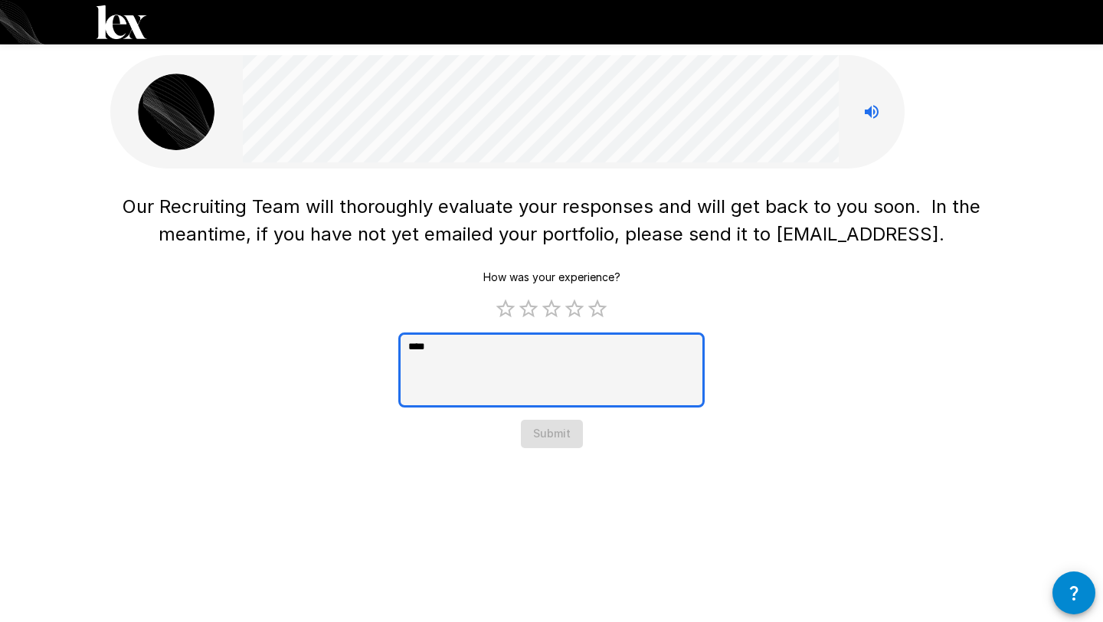
type textarea "***"
type textarea "*"
type textarea "**"
type textarea "*"
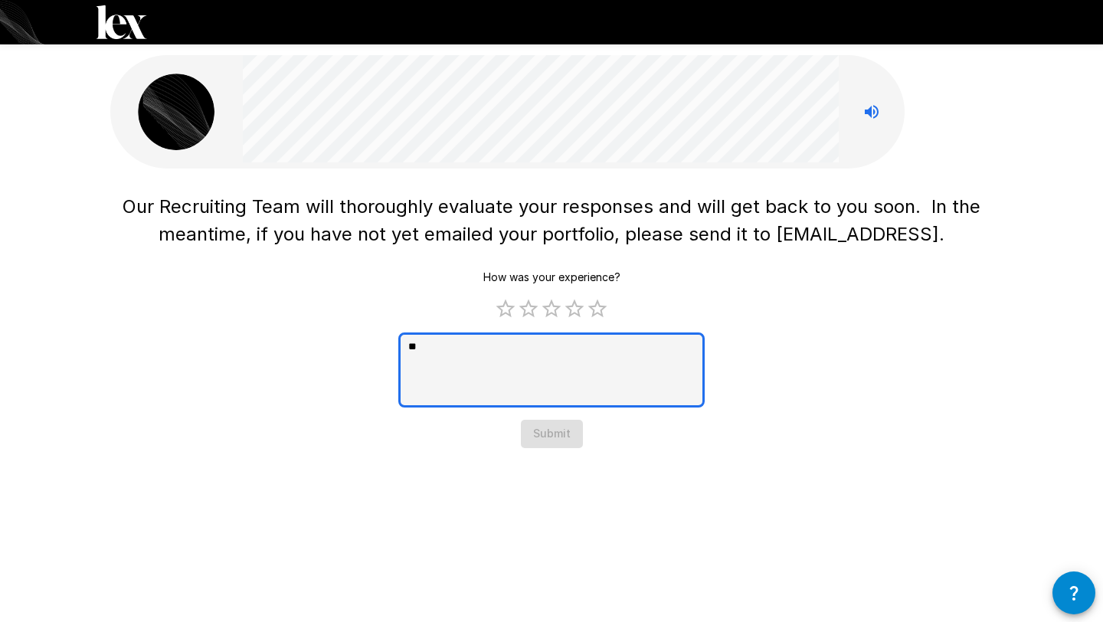
type textarea "*"
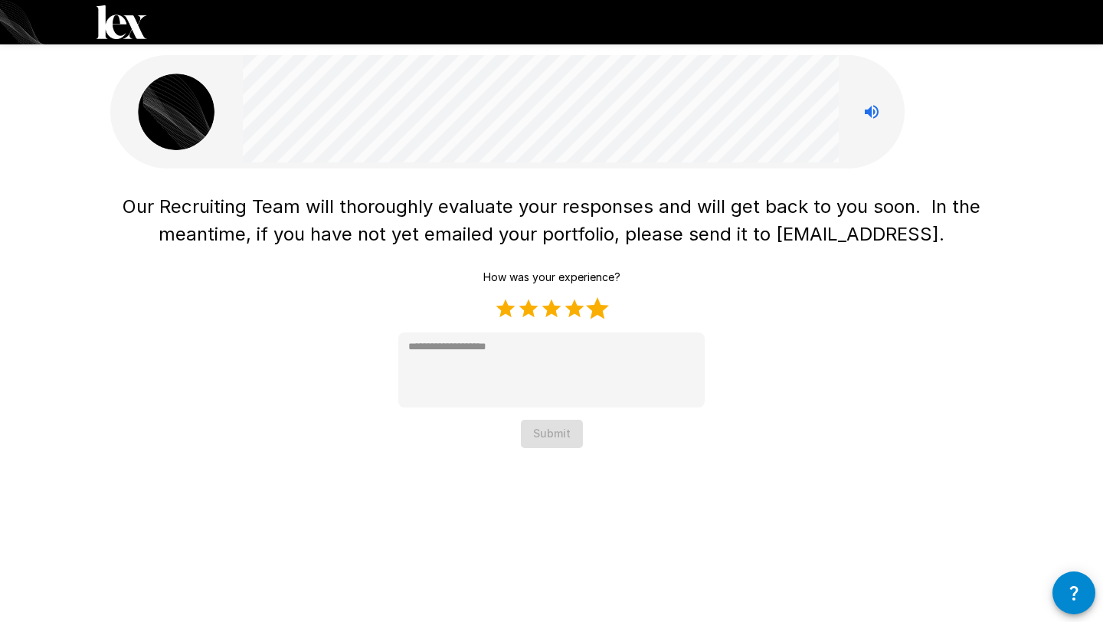
click at [595, 311] on label "5 Stars" at bounding box center [597, 308] width 23 height 23
type textarea "*"
click at [554, 447] on button "Submit" at bounding box center [552, 434] width 62 height 28
